Goal: Information Seeking & Learning: Check status

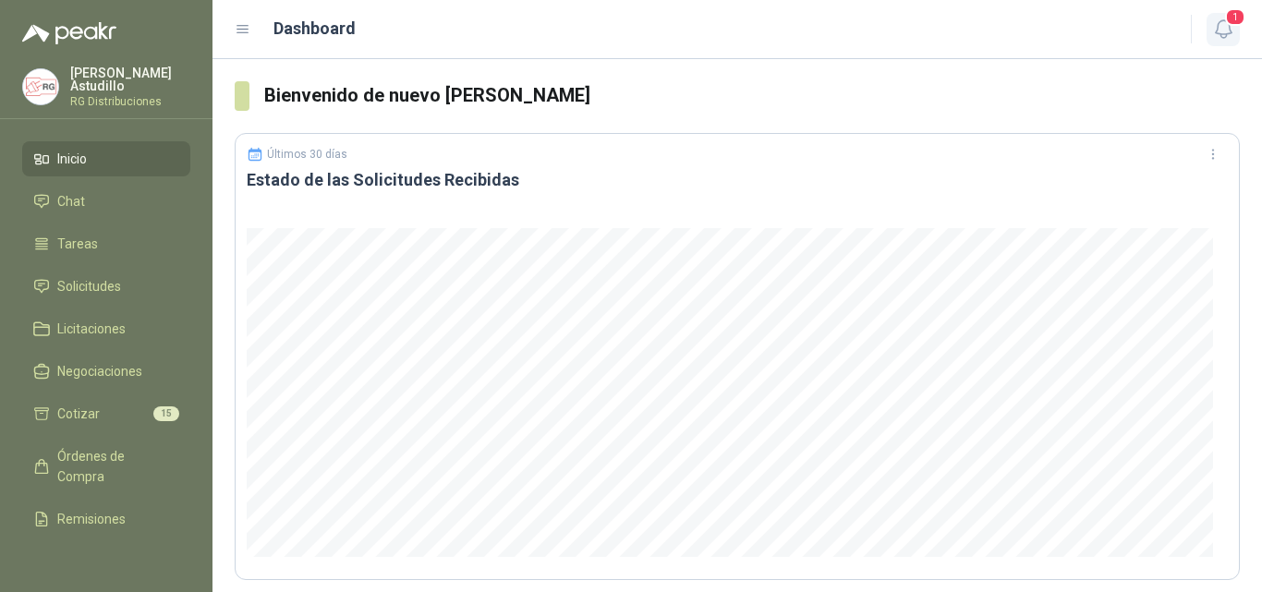
click at [1222, 35] on icon "button" at bounding box center [1223, 29] width 23 height 23
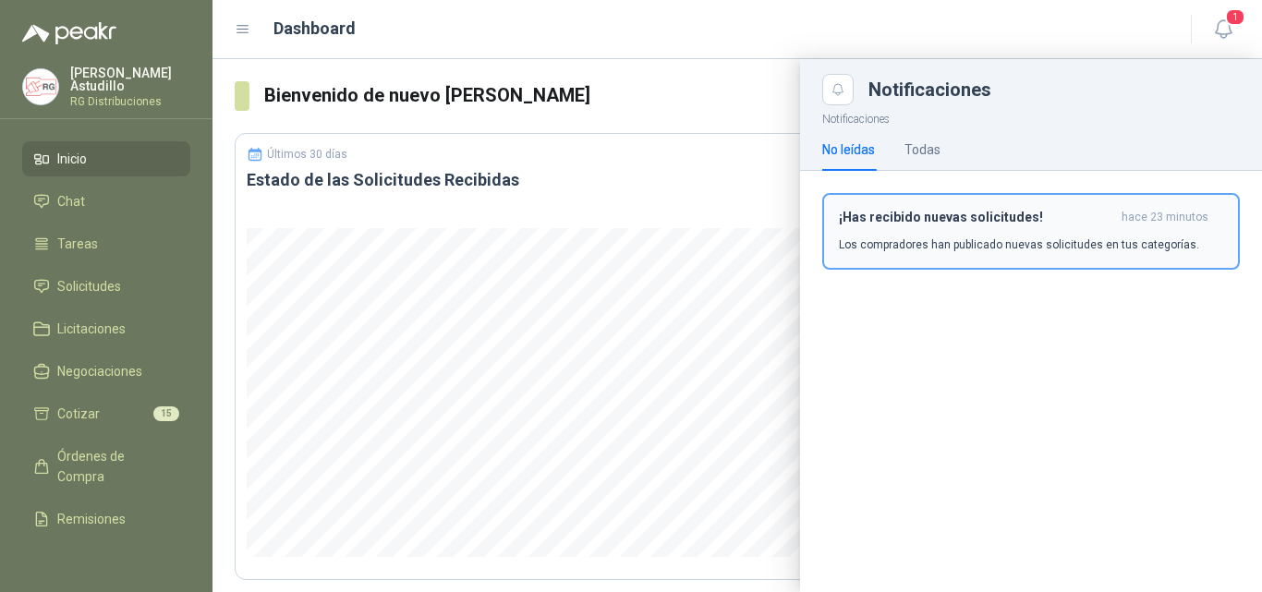
click at [977, 240] on p "Los compradores han publicado nuevas solicitudes en tus categorías." at bounding box center [1019, 245] width 360 height 17
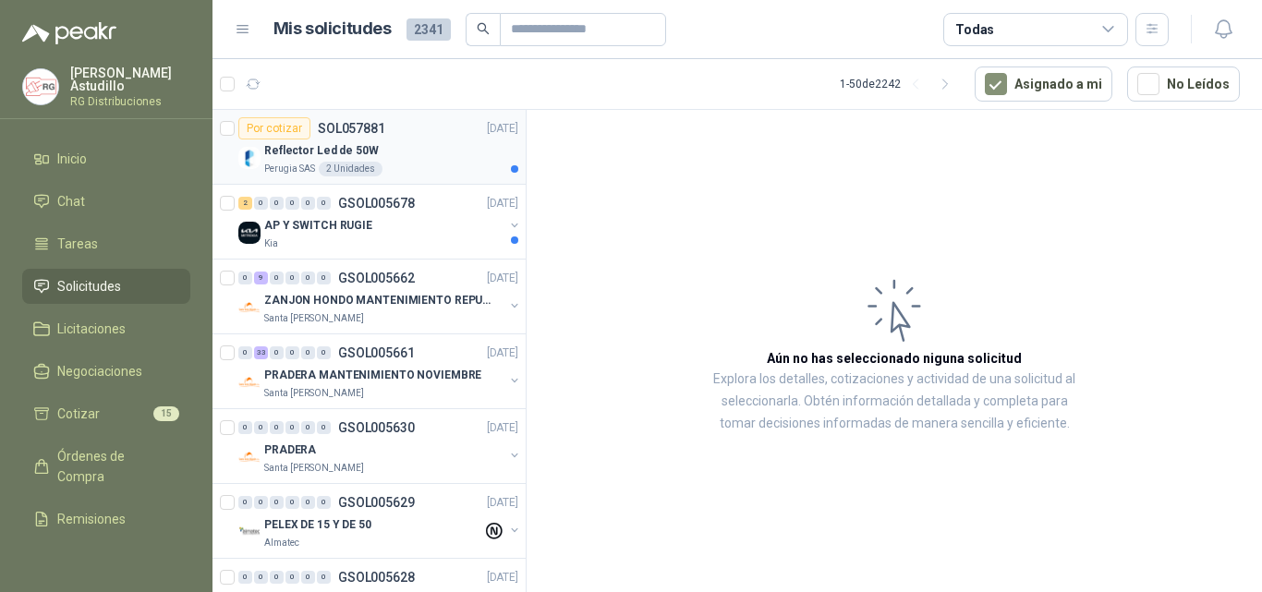
click at [443, 146] on div "Reflector Led de 50W" at bounding box center [391, 151] width 254 height 22
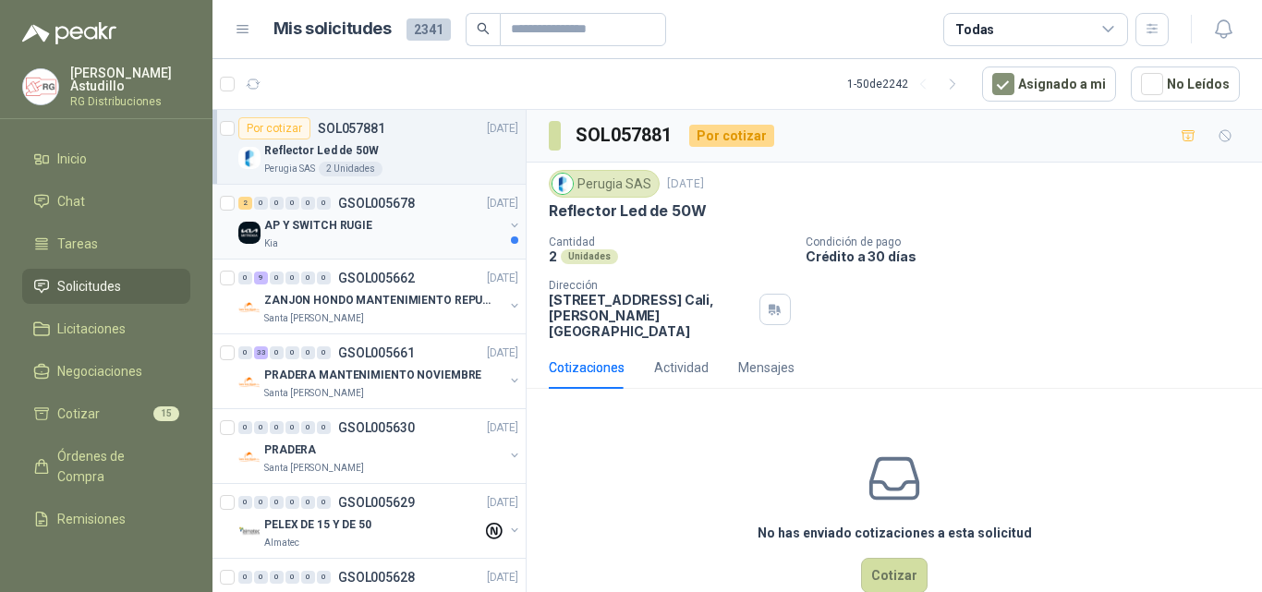
click at [424, 210] on div "2 0 0 0 0 0 GSOL005678 [DATE]" at bounding box center [380, 203] width 284 height 22
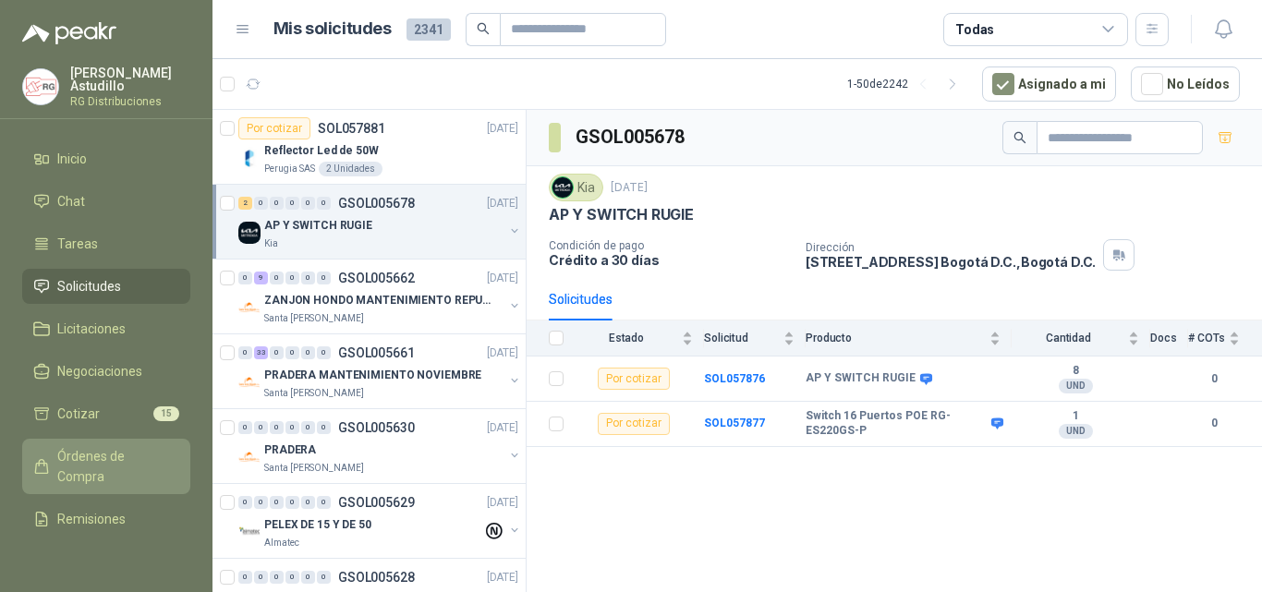
click at [100, 455] on span "Órdenes de Compra" at bounding box center [114, 466] width 115 height 41
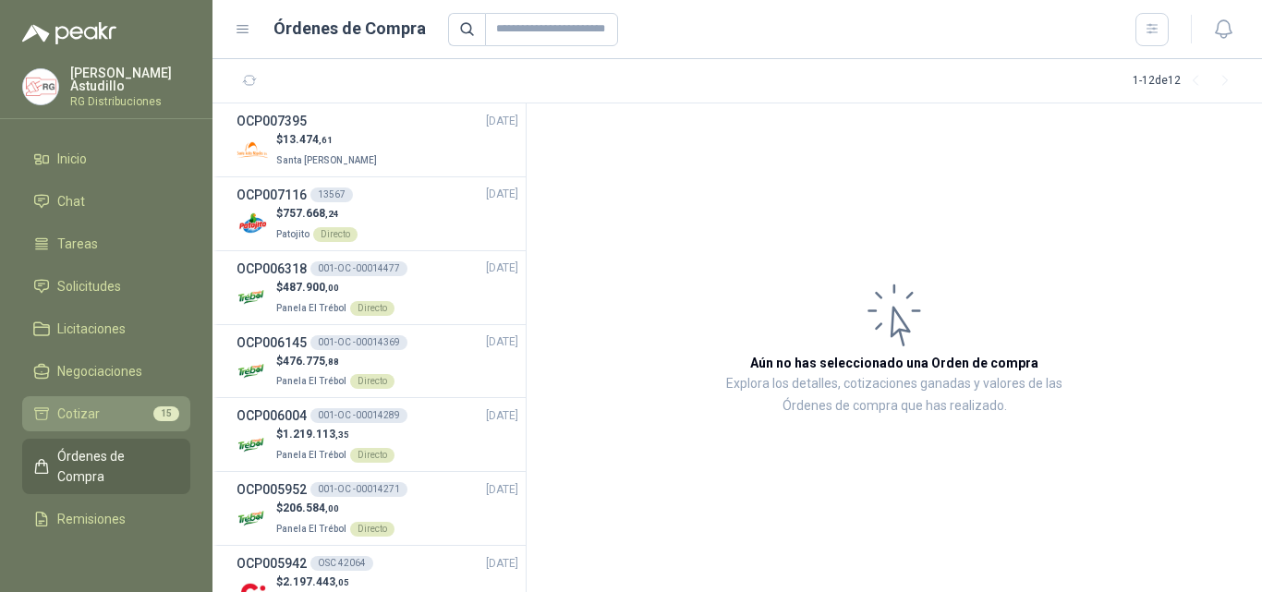
click at [97, 405] on span "Cotizar" at bounding box center [78, 414] width 42 height 20
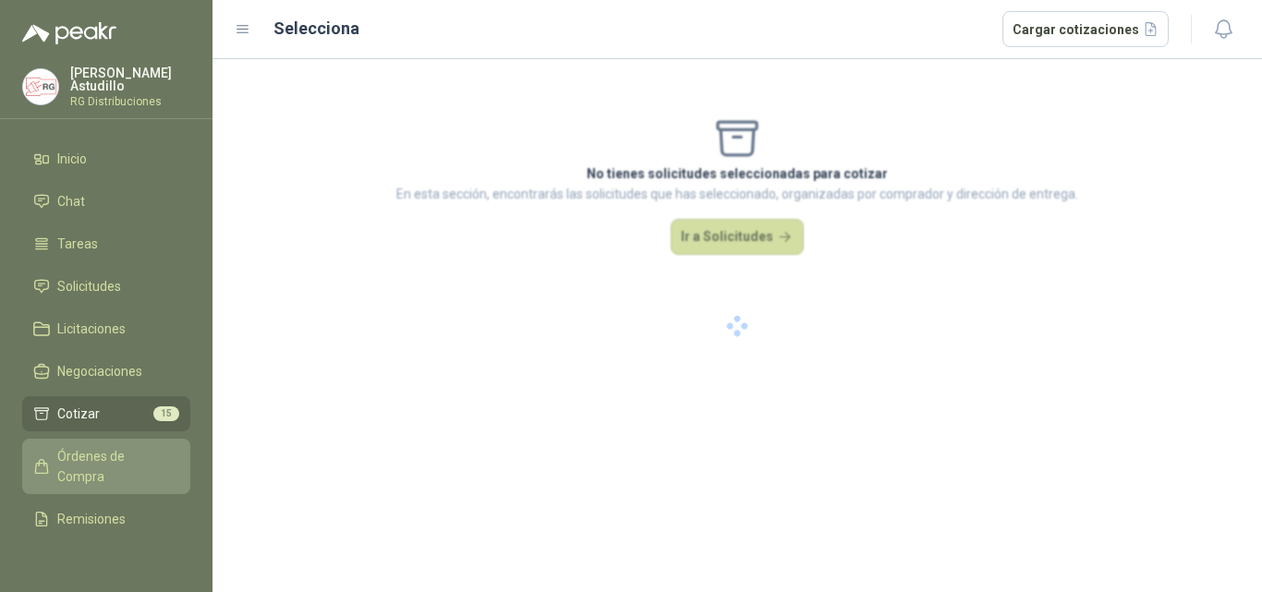
click at [100, 453] on span "Órdenes de Compra" at bounding box center [114, 466] width 115 height 41
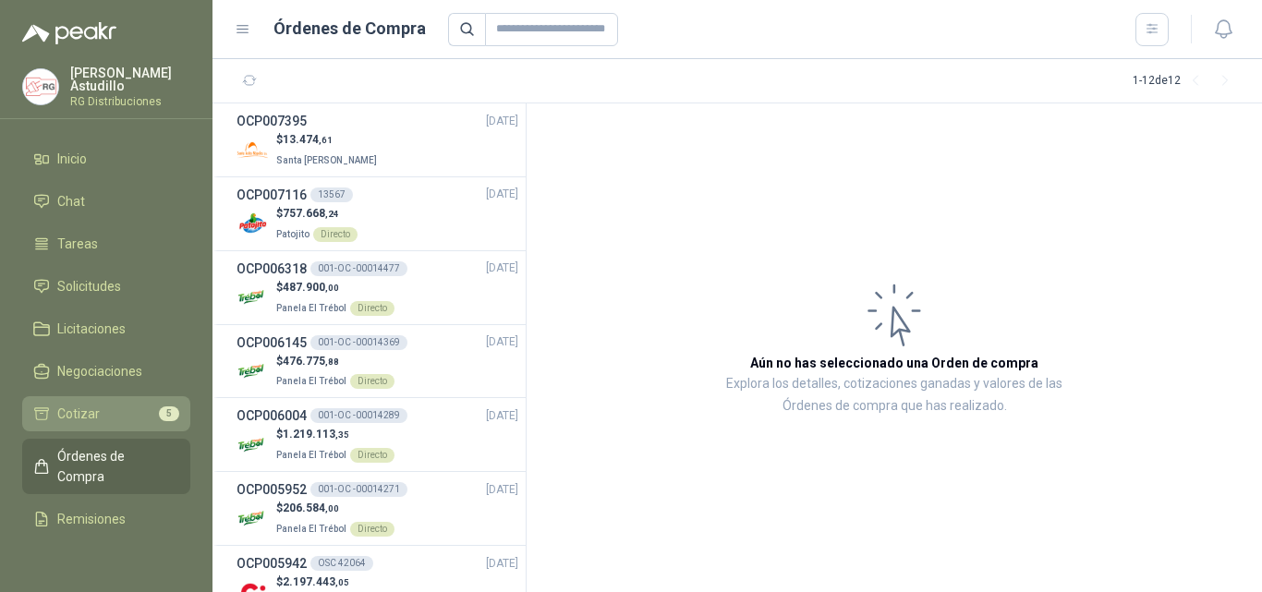
click at [86, 407] on span "Cotizar" at bounding box center [78, 414] width 42 height 20
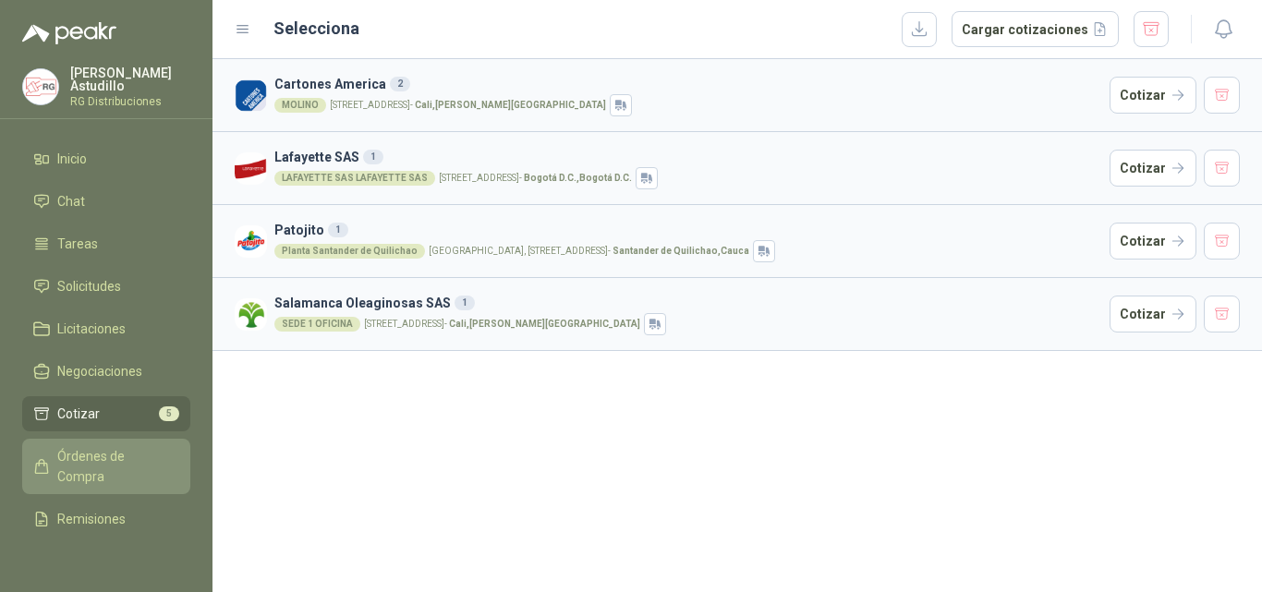
click at [91, 453] on span "Órdenes de Compra" at bounding box center [114, 466] width 115 height 41
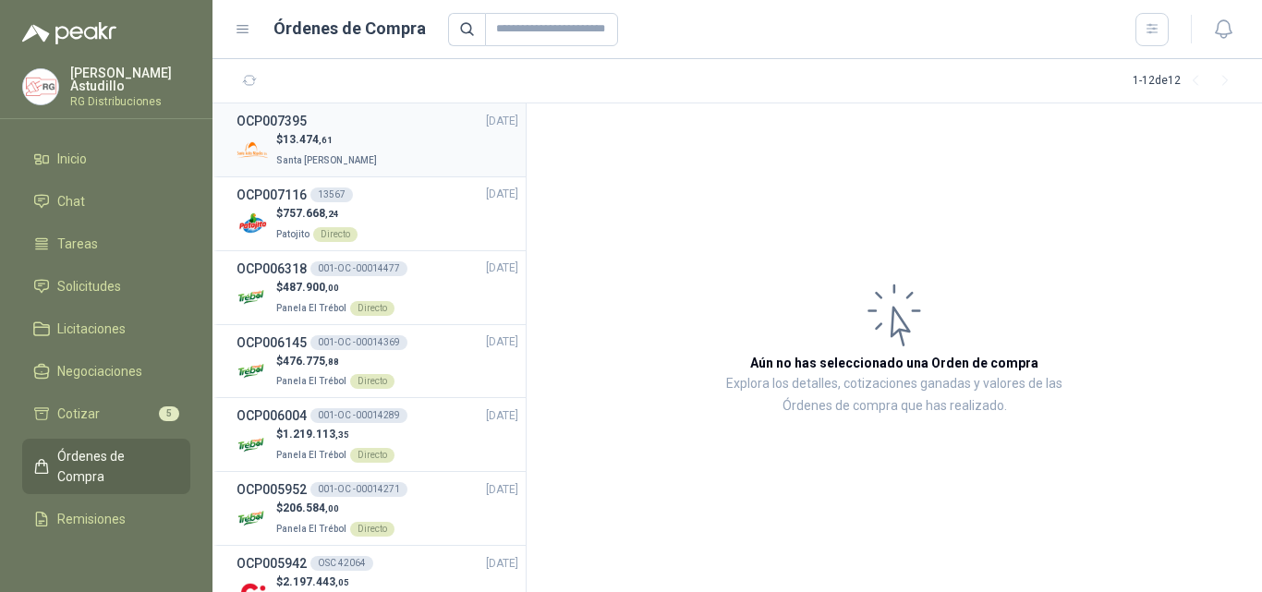
click at [396, 134] on div "$ 13.474 ,61 Santa [PERSON_NAME]" at bounding box center [378, 150] width 282 height 38
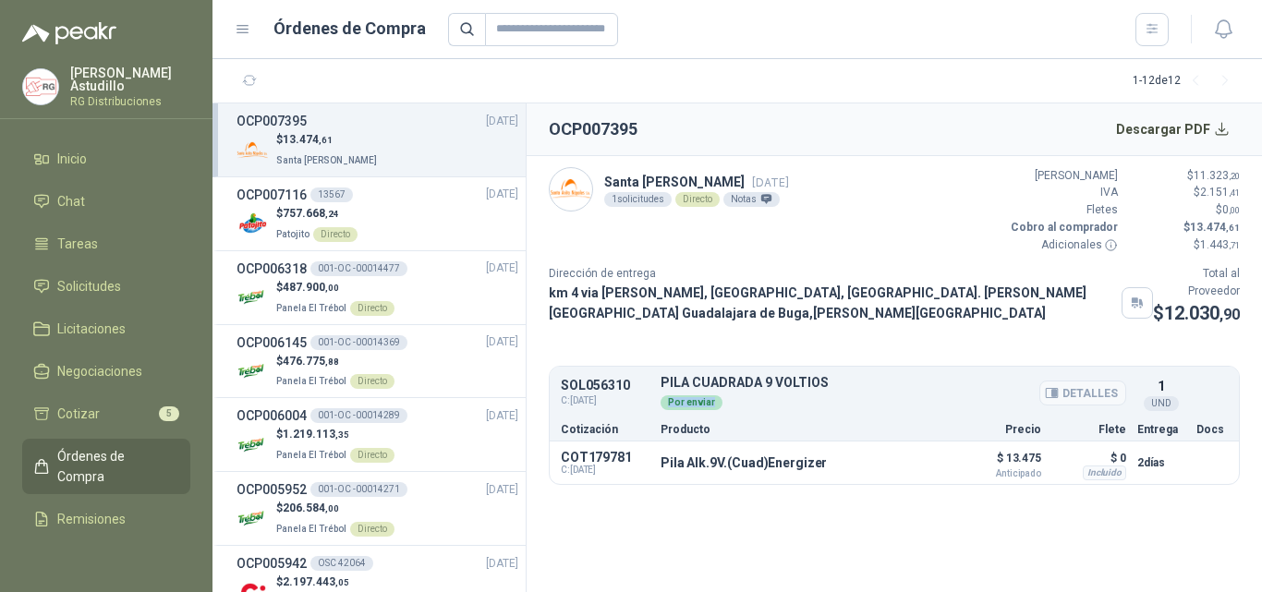
drag, startPoint x: 668, startPoint y: 430, endPoint x: 723, endPoint y: 431, distance: 55.4
click at [724, 411] on div "Por enviar" at bounding box center [894, 401] width 466 height 20
drag, startPoint x: 660, startPoint y: 496, endPoint x: 790, endPoint y: 484, distance: 130.8
click at [786, 484] on div "COT179781 C: [DATE] Pila Alk.9V.(Cuad)Energizer Detalles $ 13.475 Anticipado $ …" at bounding box center [894, 463] width 689 height 42
click at [856, 417] on div "SOL056310 C: [DATE] PILA CUADRADA 9 VOLTIOS Detalles Por enviar 1 UND" at bounding box center [894, 393] width 689 height 46
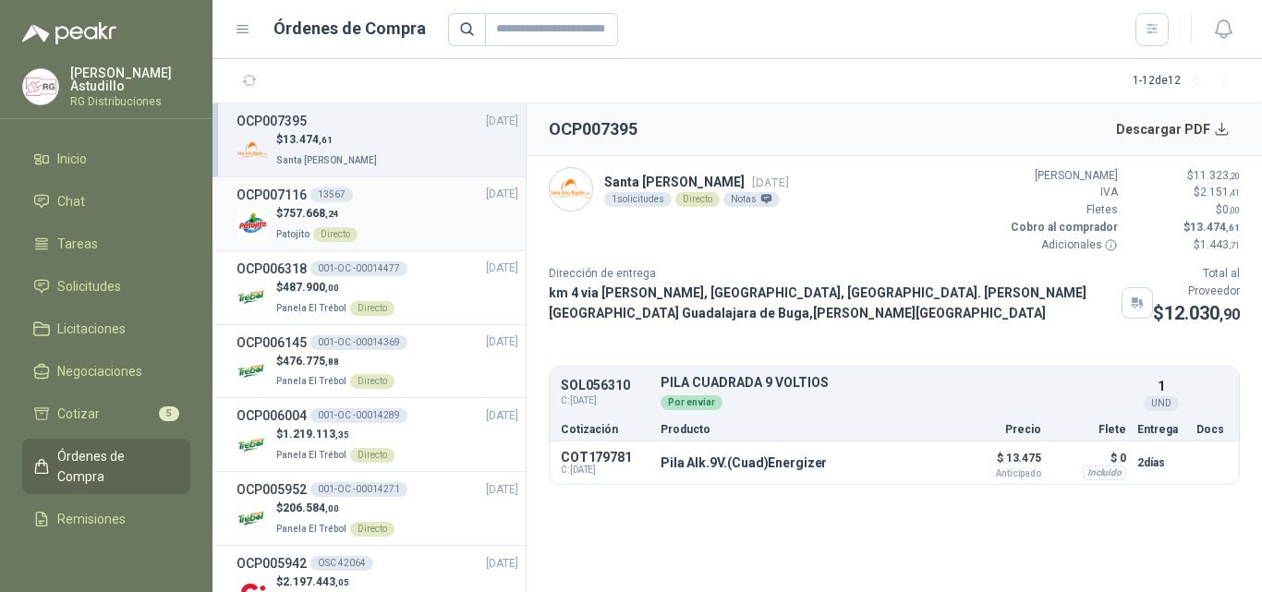
click at [436, 221] on div "$ 757.668 ,24 Patojito Directo" at bounding box center [378, 224] width 282 height 38
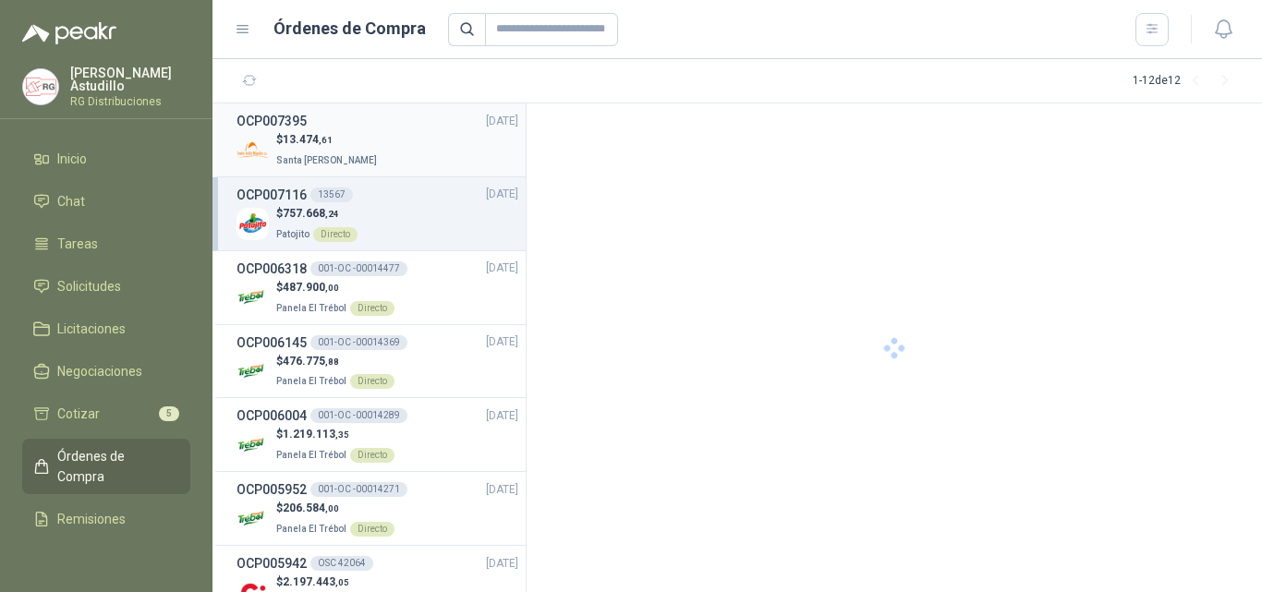
click at [402, 126] on div "OCP007395 [DATE]" at bounding box center [378, 121] width 282 height 20
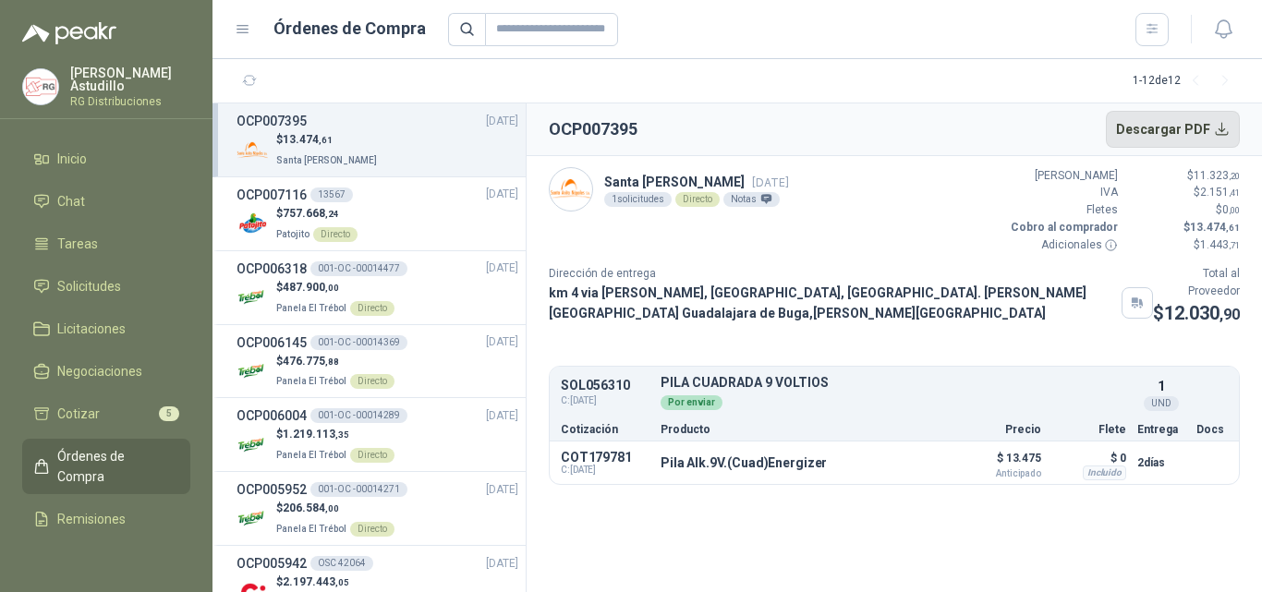
click at [1220, 130] on button "Descargar PDF" at bounding box center [1173, 129] width 135 height 37
click at [406, 232] on div "$ 757.668 ,24 Patojito Directo" at bounding box center [378, 224] width 282 height 38
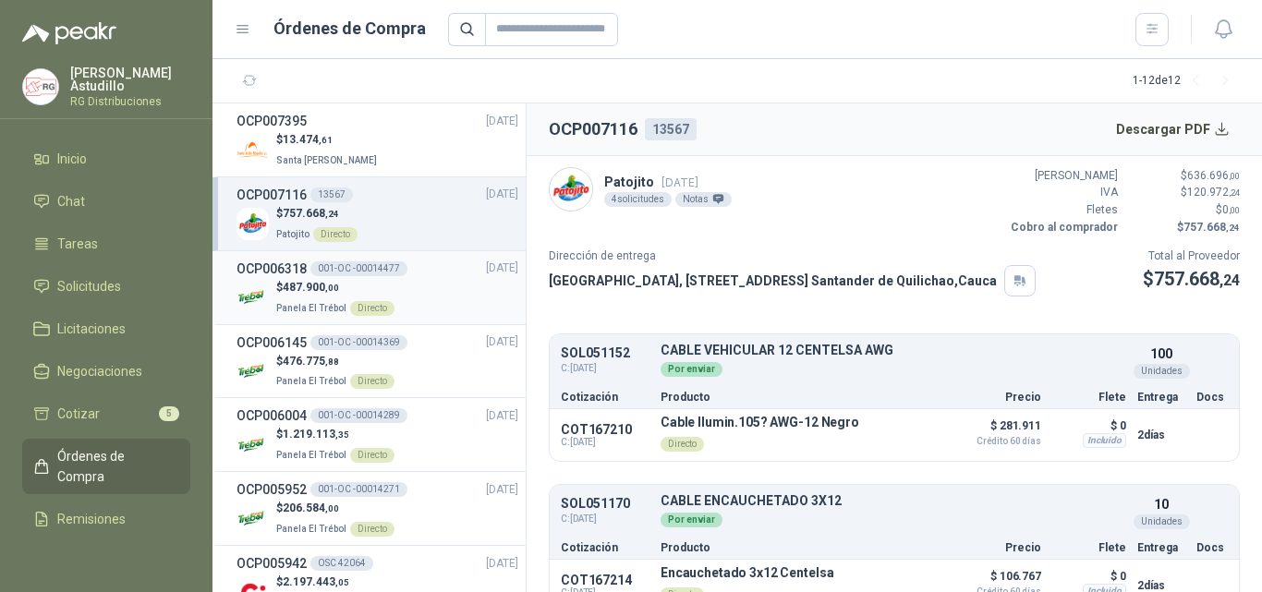
click at [432, 293] on div "$ 487.900 ,00 Panela El Trébol Directo" at bounding box center [378, 298] width 282 height 38
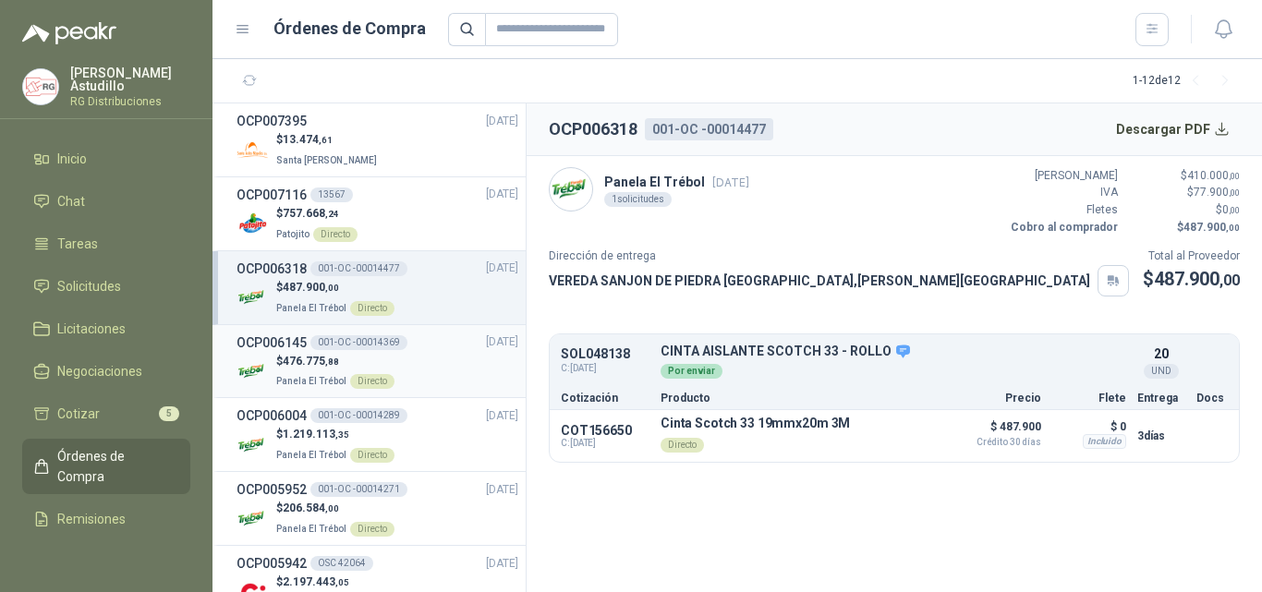
click at [349, 373] on p "Panela El Trébol Directo" at bounding box center [335, 380] width 118 height 20
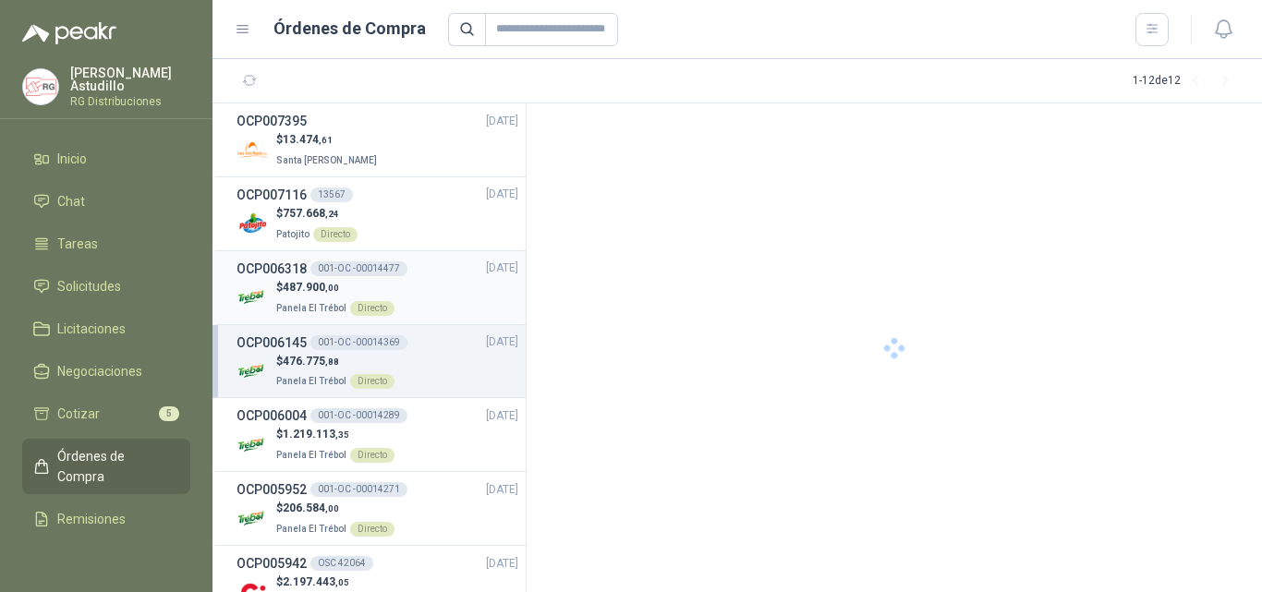
click at [406, 299] on div "$ 487.900 ,00 Panela El Trébol Directo" at bounding box center [378, 298] width 282 height 38
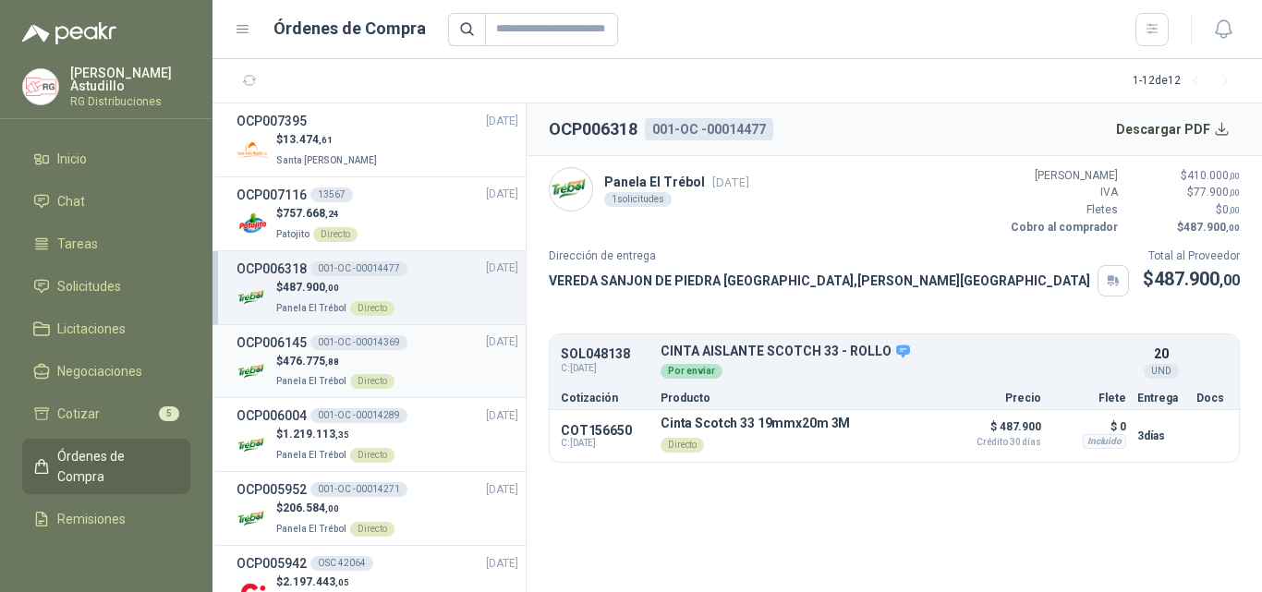
click at [439, 370] on div "$ 476.775 ,88 Panela El Trébol Directo" at bounding box center [378, 372] width 282 height 38
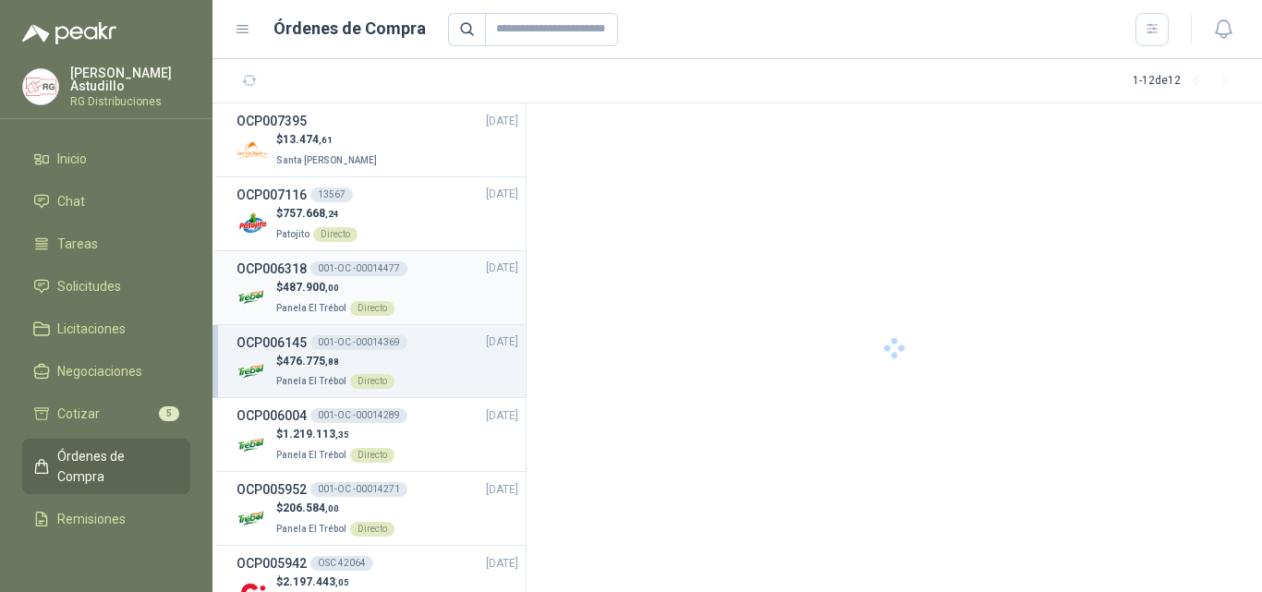
click at [413, 282] on div "$ 487.900 ,00 Panela El Trébol Directo" at bounding box center [378, 298] width 282 height 38
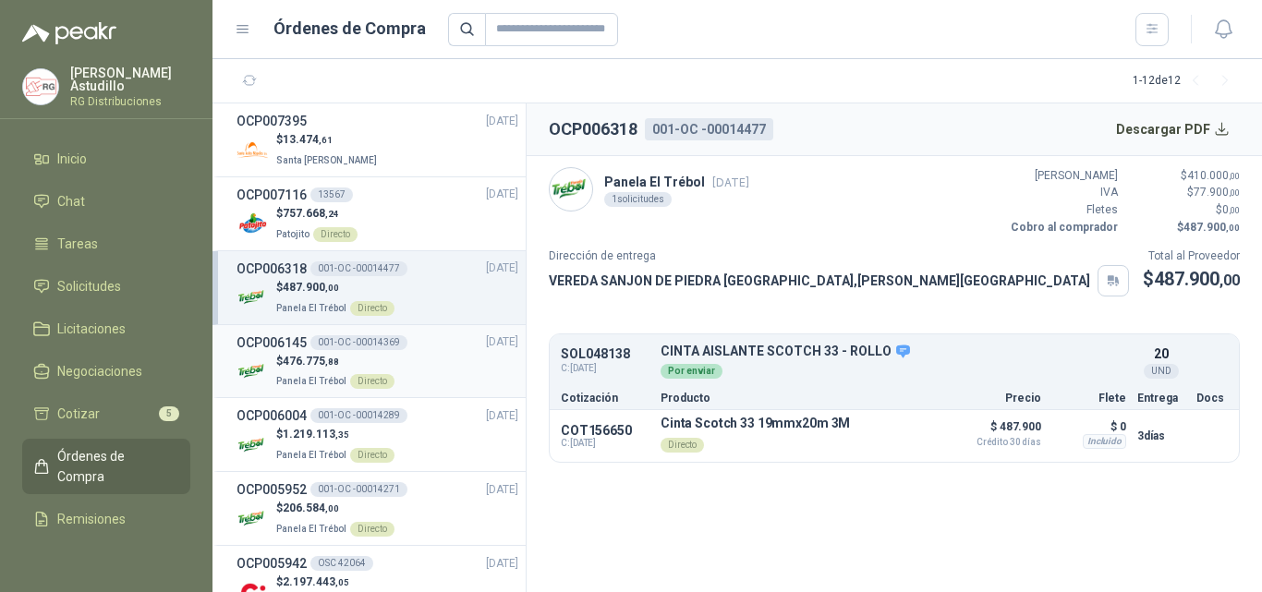
click at [413, 370] on div "$ 476.775 ,88 Panela El Trébol Directo" at bounding box center [378, 372] width 282 height 38
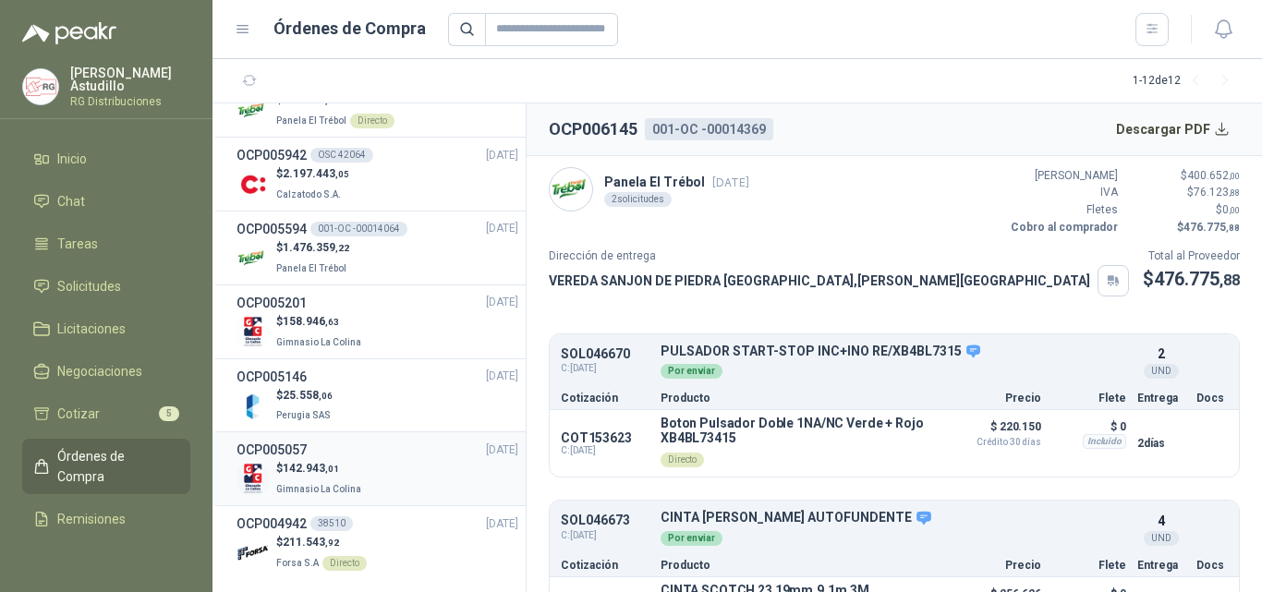
scroll to position [421, 0]
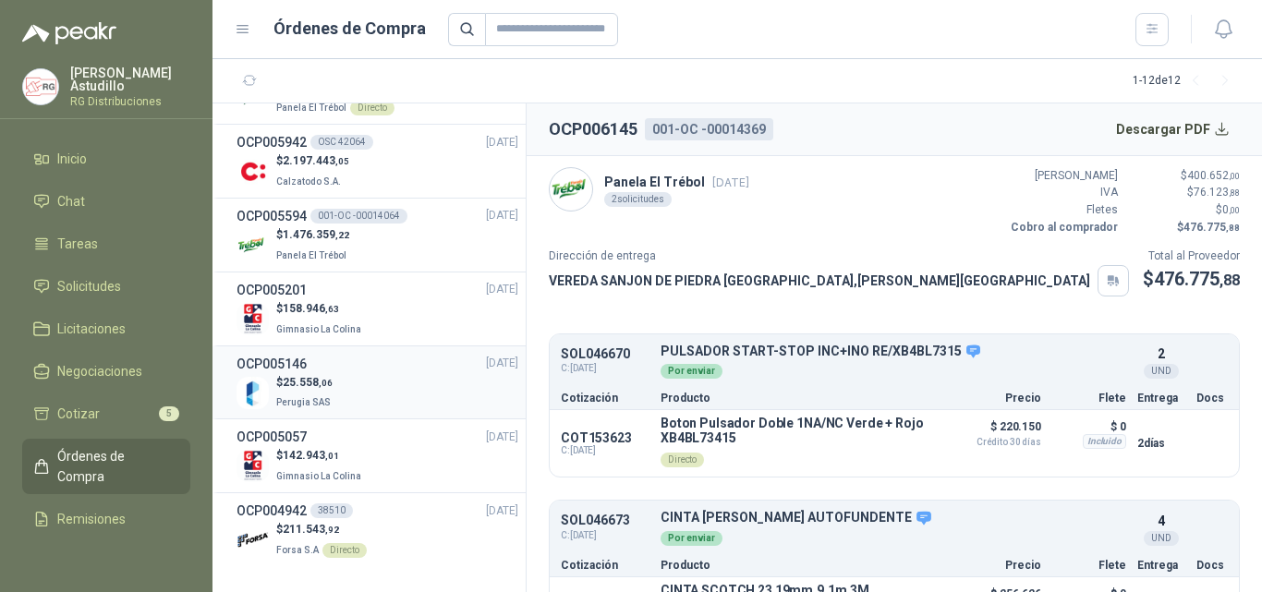
click at [410, 347] on li "OCP005146 [DATE] $ 25.558 ,06 Perugia SAS" at bounding box center [368, 383] width 313 height 74
click at [399, 309] on div "$ 158.946 ,63 Gimnasio La Colina" at bounding box center [378, 319] width 282 height 38
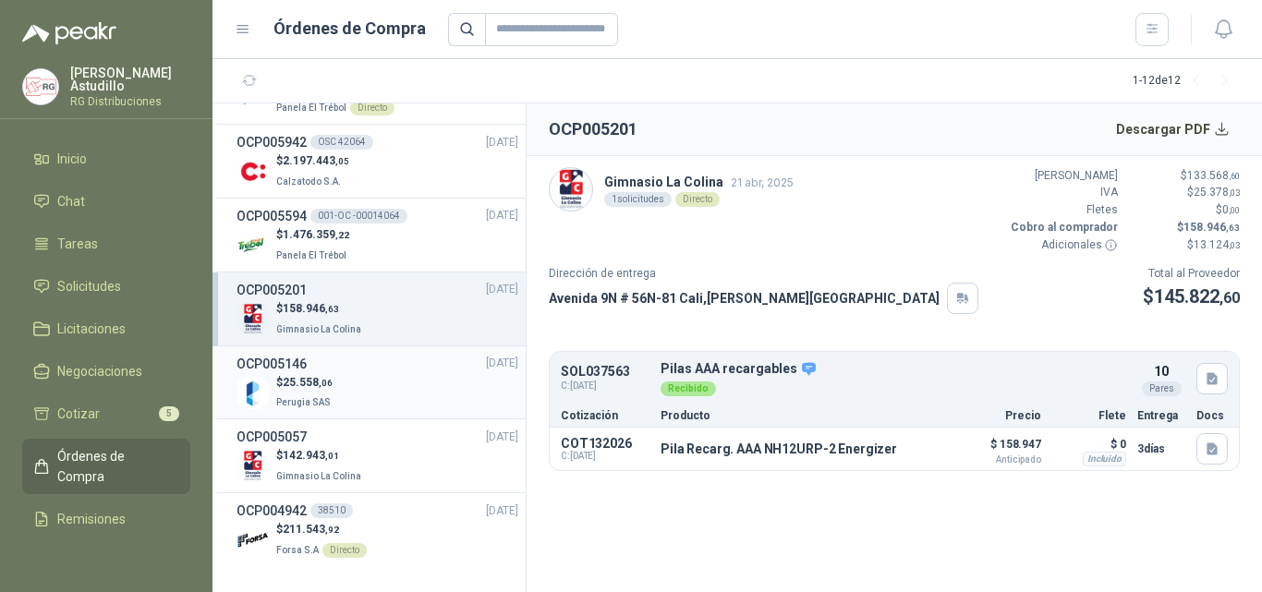
click at [390, 391] on div "$ 25.558 ,06 Perugia SAS" at bounding box center [378, 393] width 282 height 38
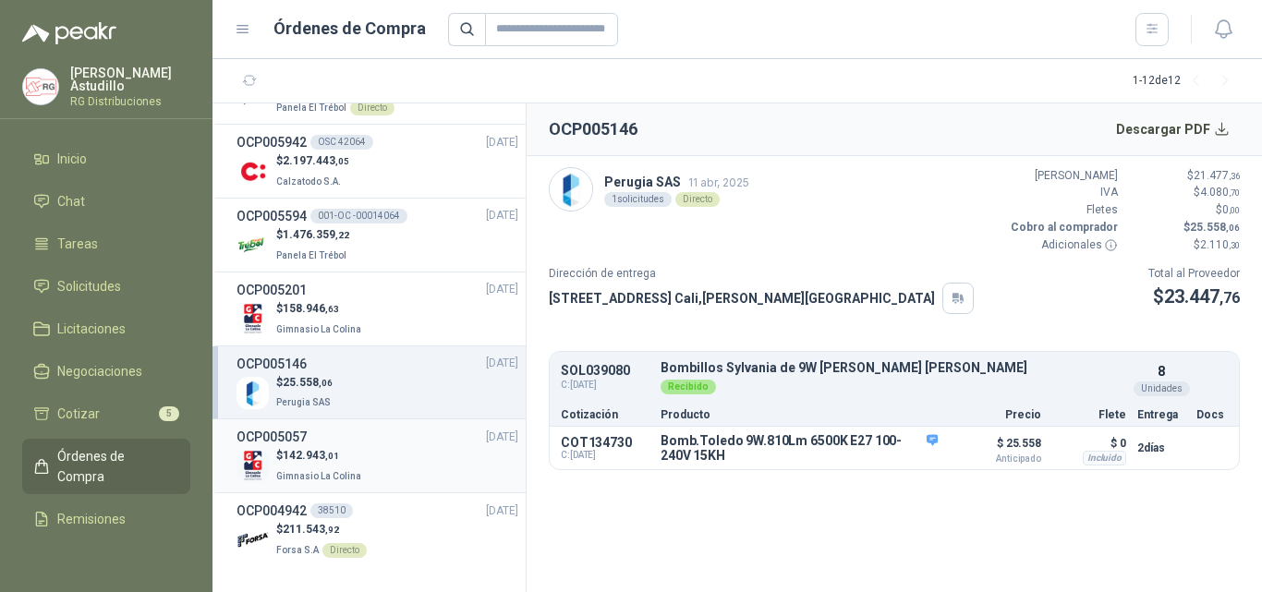
click at [416, 448] on div "$ 142.943 ,01 Gimnasio La Colina" at bounding box center [378, 466] width 282 height 38
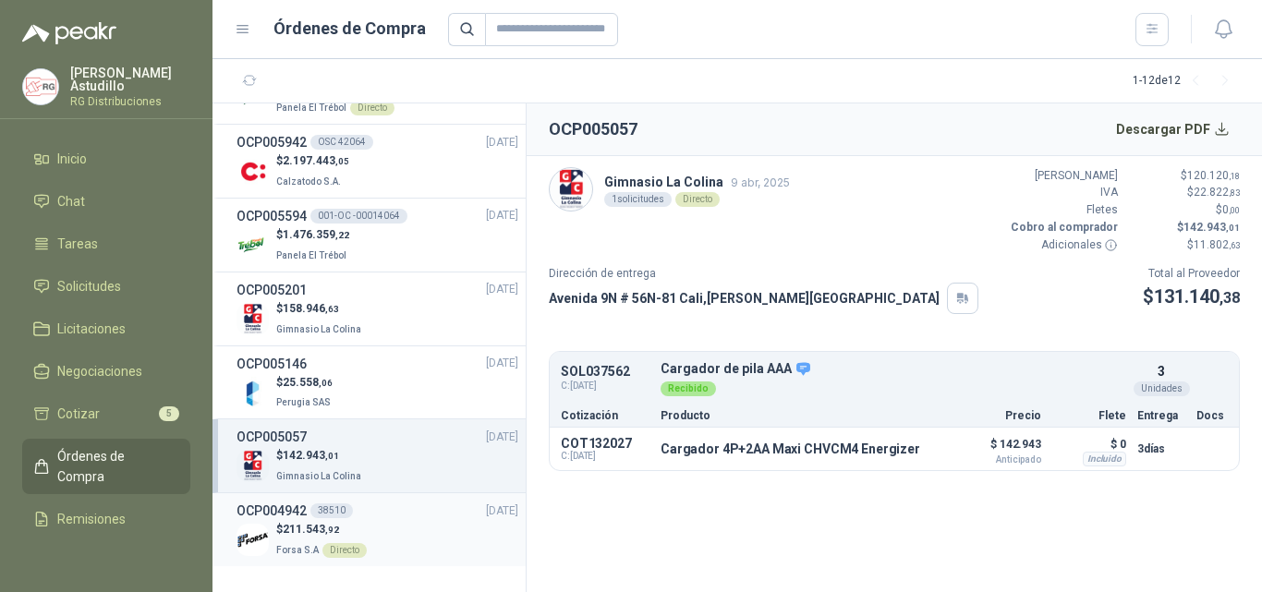
click at [398, 515] on div "OCP004942 38510 [DATE]" at bounding box center [378, 511] width 282 height 20
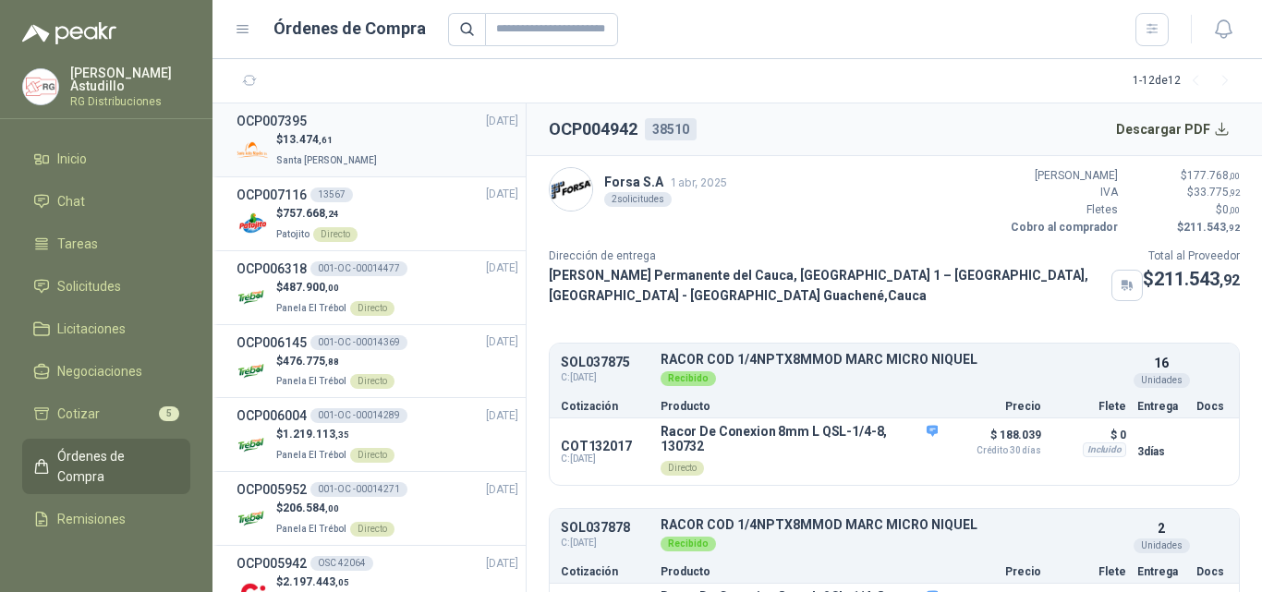
click at [428, 130] on div "OCP007395 [DATE]" at bounding box center [378, 121] width 282 height 20
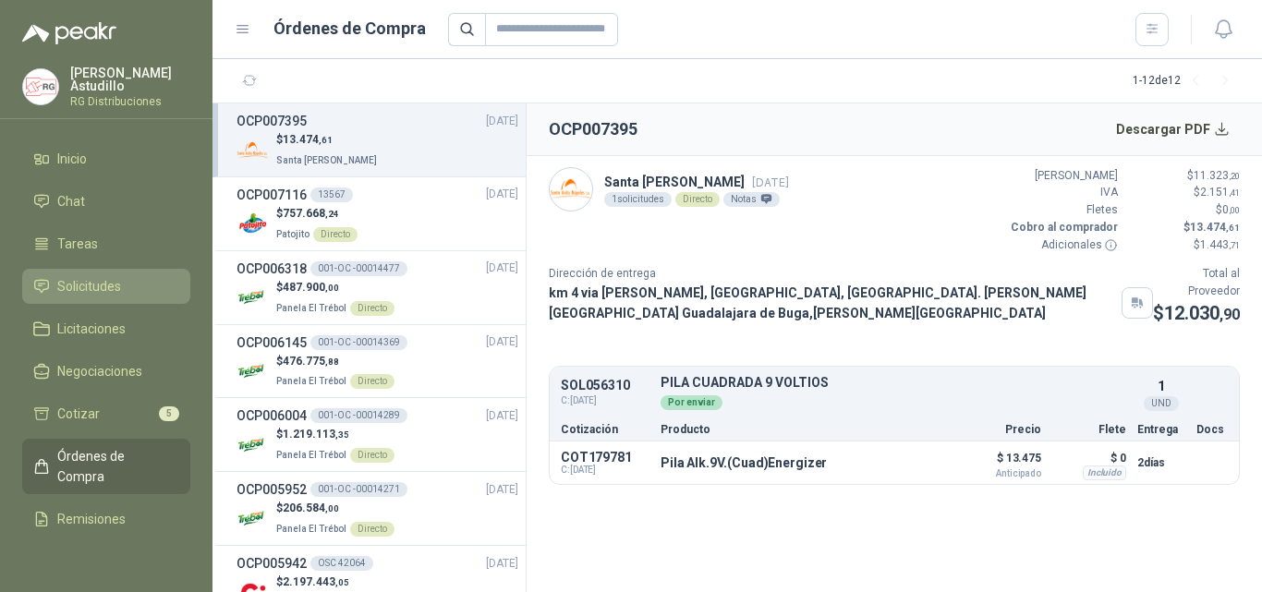
click at [101, 284] on span "Solicitudes" at bounding box center [89, 286] width 64 height 20
